Goal: Task Accomplishment & Management: Manage account settings

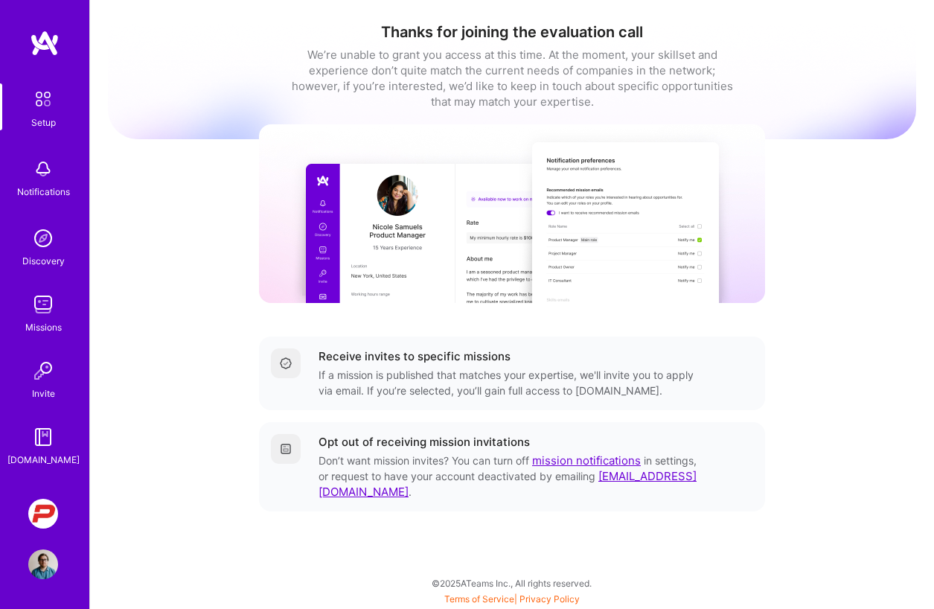
click at [55, 510] on img at bounding box center [43, 514] width 30 height 30
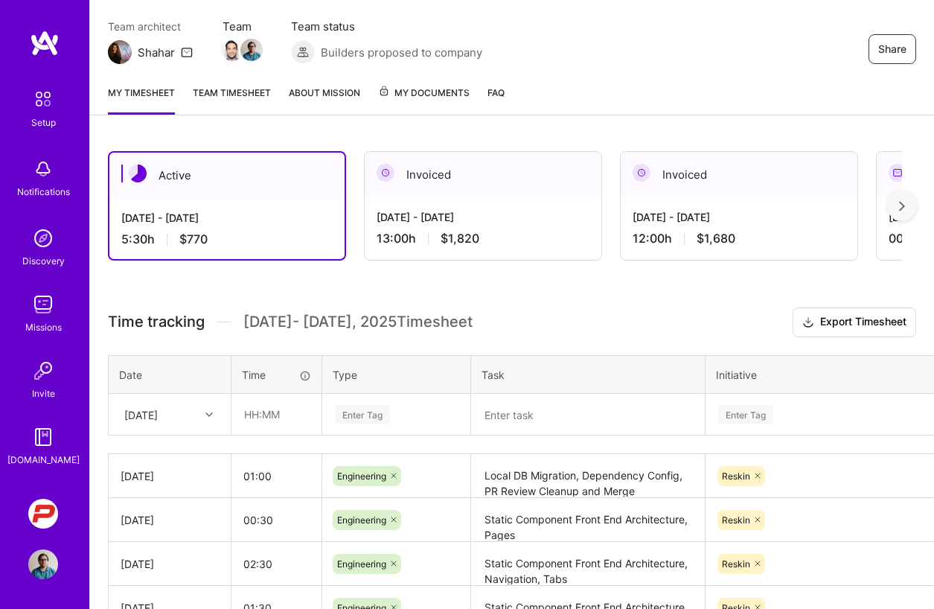
scroll to position [138, 0]
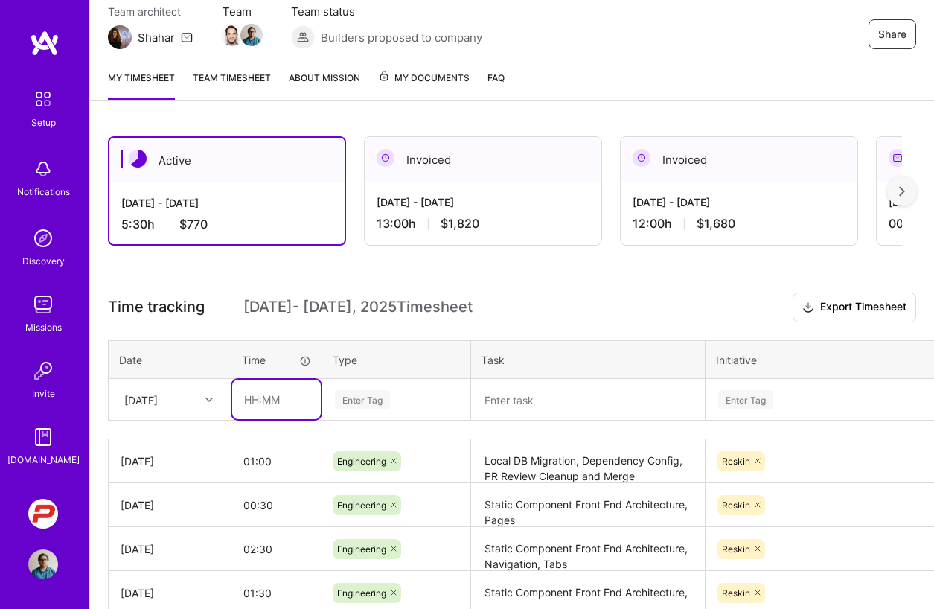
click at [255, 401] on input "text" at bounding box center [276, 399] width 89 height 39
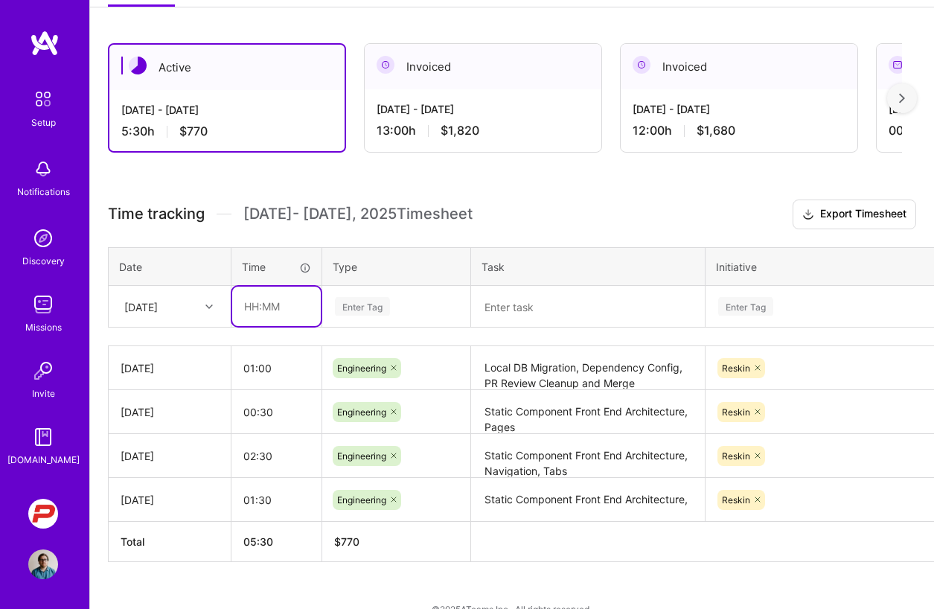
scroll to position [245, 0]
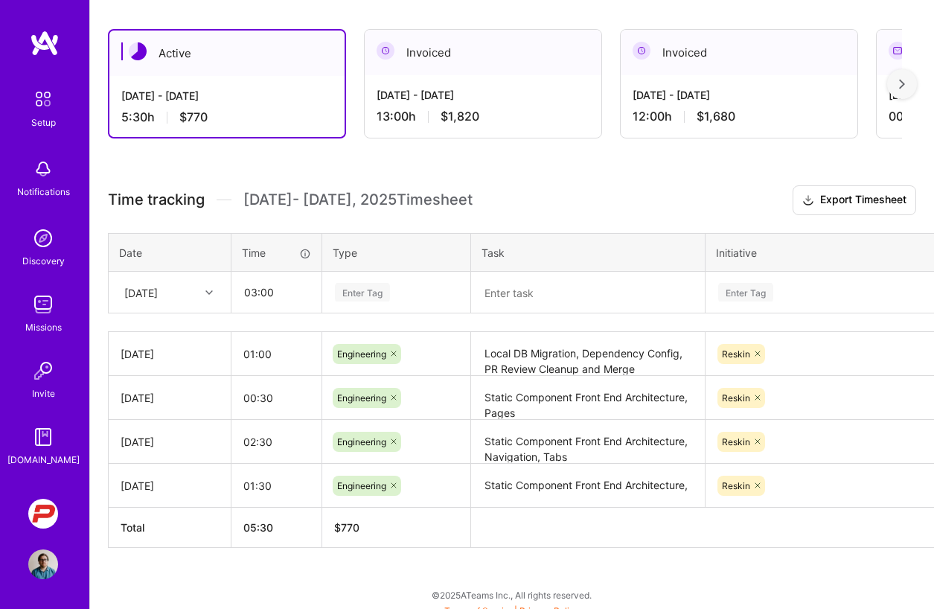
click at [263, 578] on div "Active [DATE] - [DATE] 5:30 h $770 Invoiced [DATE] - [DATE] 13:00 h $1,820 Invo…" at bounding box center [512, 316] width 844 height 610
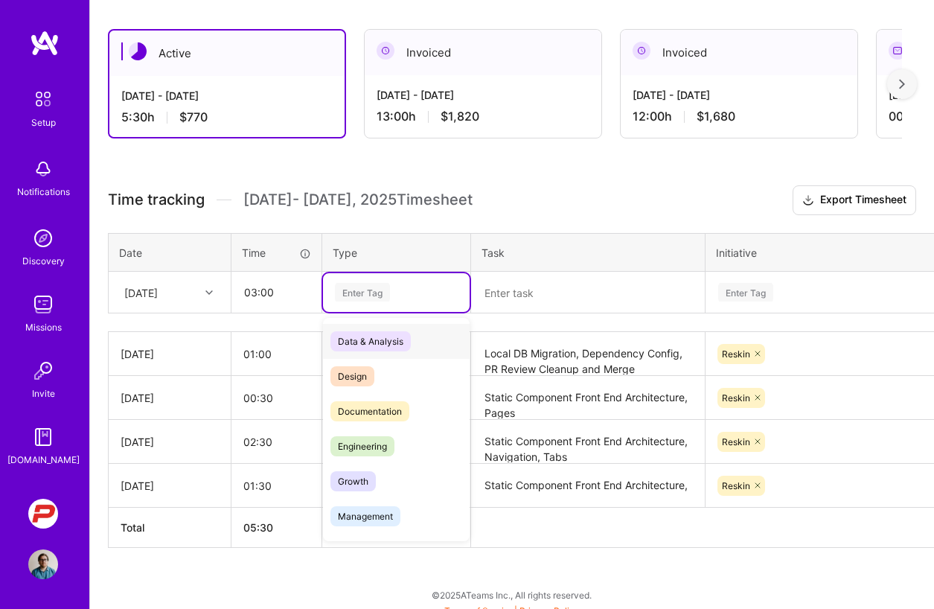
click at [356, 290] on div "Enter Tag" at bounding box center [362, 292] width 55 height 23
click at [366, 450] on span "Engineering" at bounding box center [363, 446] width 64 height 20
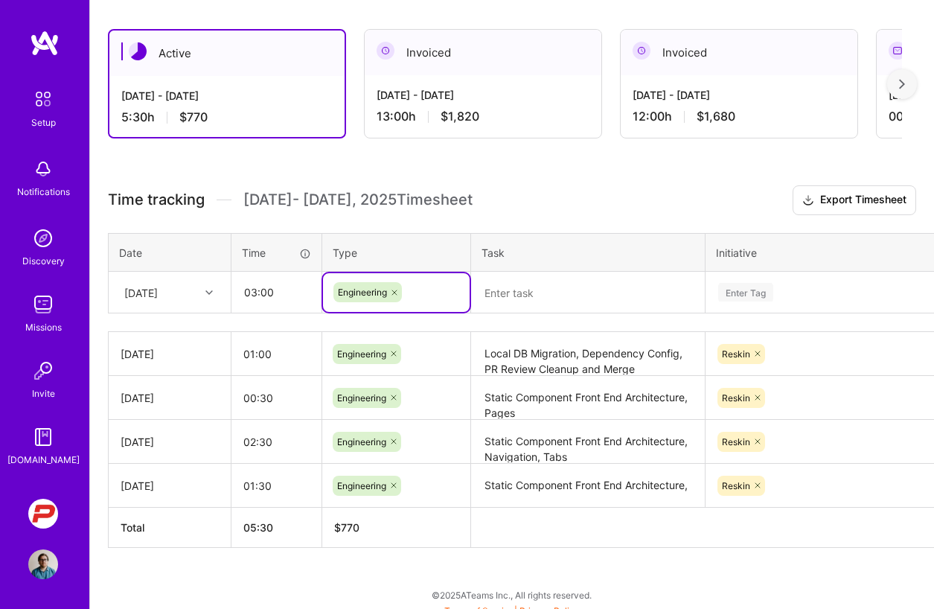
click at [272, 226] on div "Time tracking [DATE] - [DATE] Timesheet Export Timesheet Date Time Type Task In…" at bounding box center [512, 366] width 808 height 363
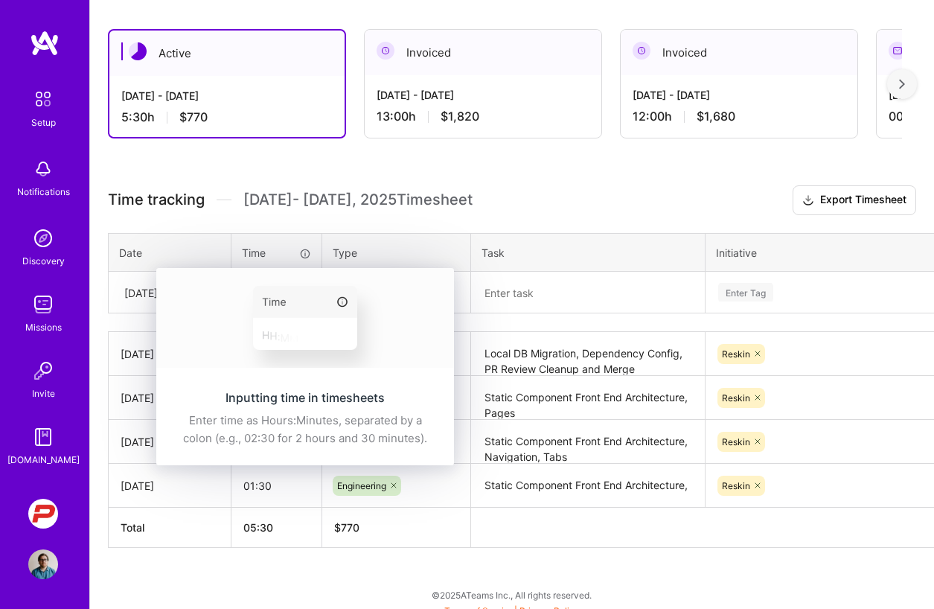
scroll to position [218, 0]
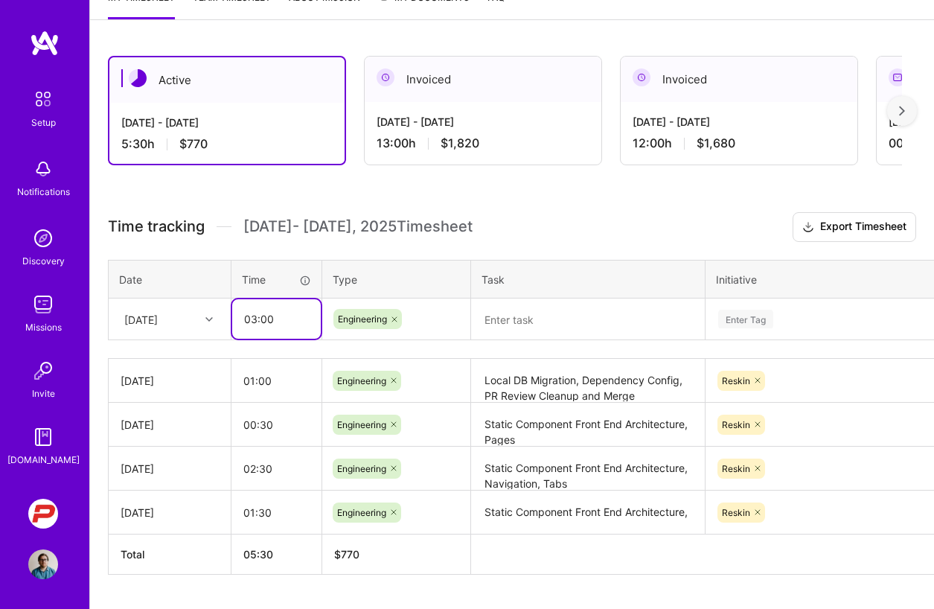
click at [255, 319] on input "03:00" at bounding box center [276, 318] width 89 height 39
click at [261, 322] on input "02:00" at bounding box center [276, 318] width 89 height 39
type input "02:30"
click at [492, 331] on textarea at bounding box center [588, 319] width 231 height 39
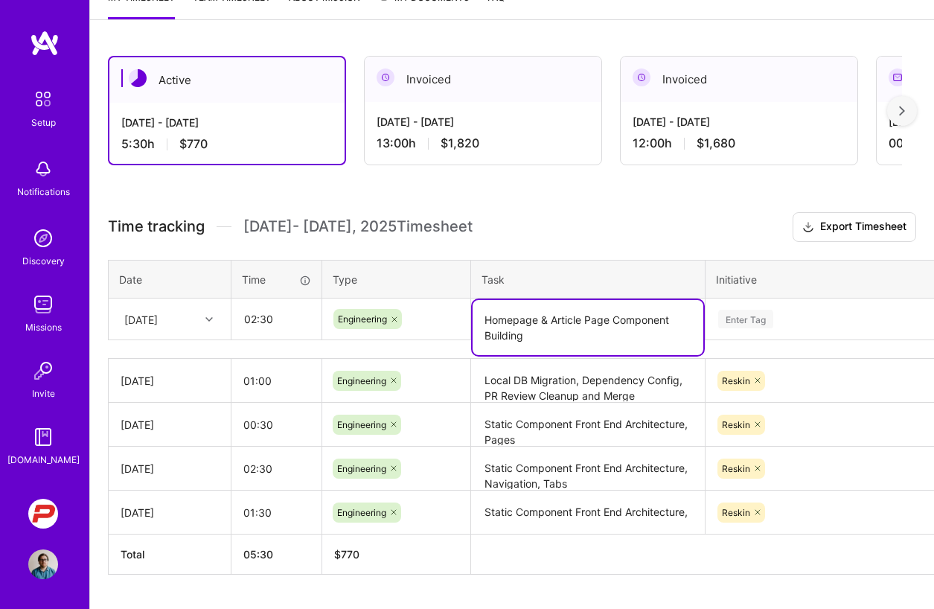
type textarea "Homepage & Article Page Component Building"
click at [736, 325] on div "Enter Tag" at bounding box center [745, 318] width 55 height 23
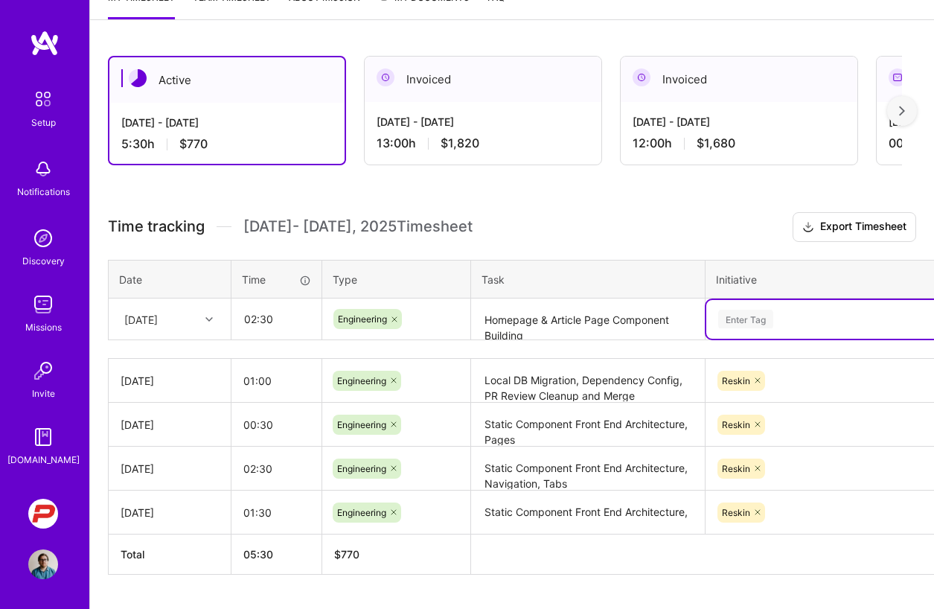
click at [734, 322] on div "Enter Tag" at bounding box center [745, 318] width 55 height 23
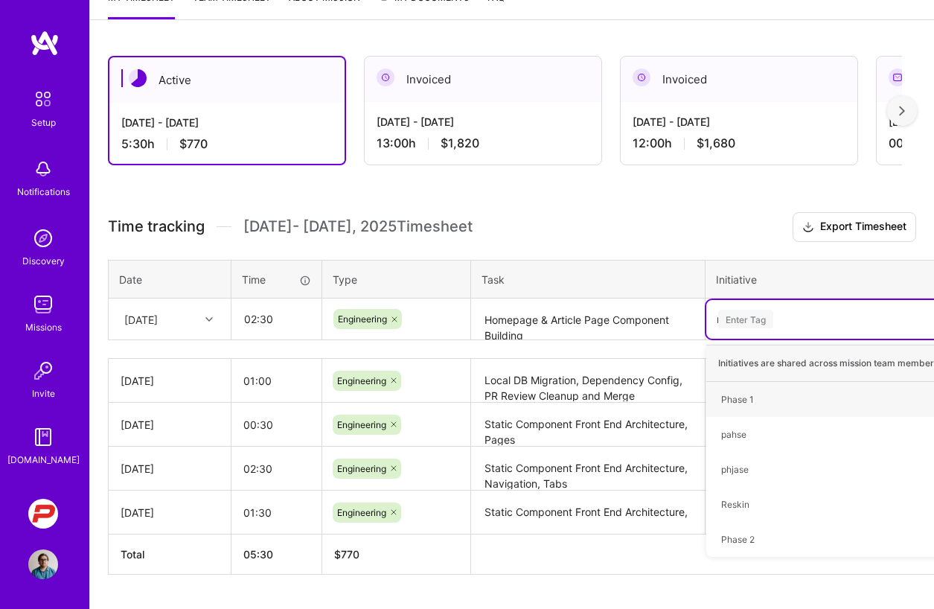
type input "re"
click at [735, 400] on div "Reskin" at bounding box center [735, 400] width 28 height 16
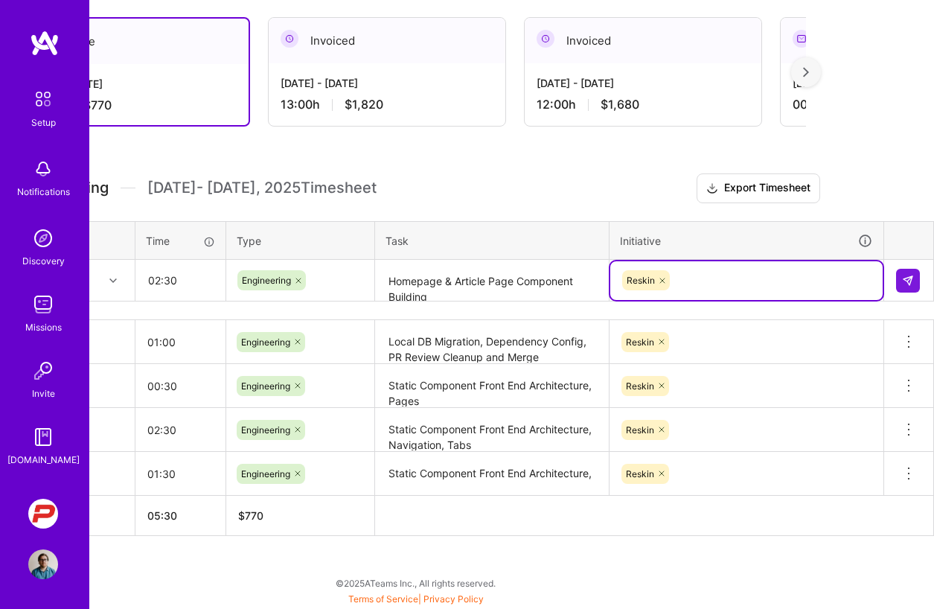
scroll to position [257, 96]
click at [899, 280] on button at bounding box center [908, 281] width 24 height 24
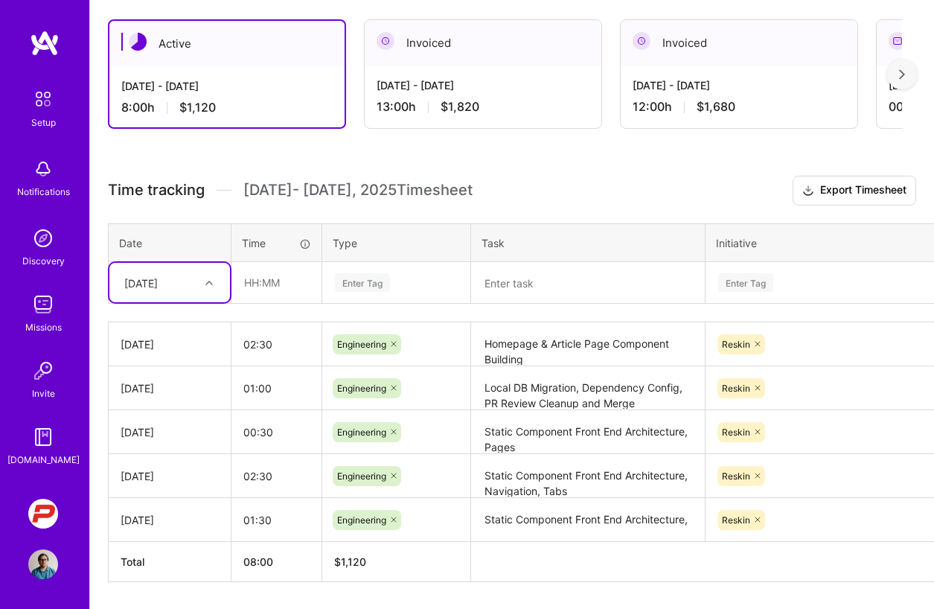
scroll to position [259, 1]
